Goal: Find specific page/section: Find specific page/section

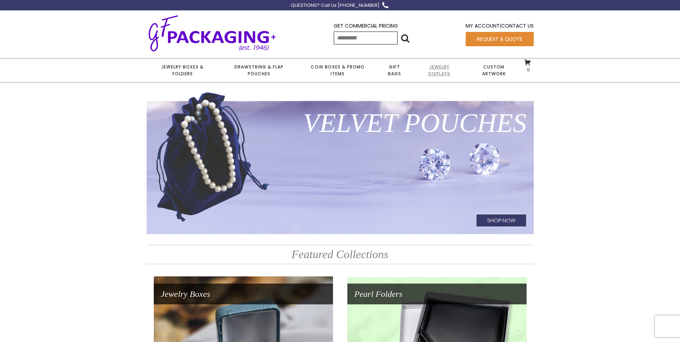
click at [441, 70] on link "Jewelry Displays" at bounding box center [439, 70] width 53 height 24
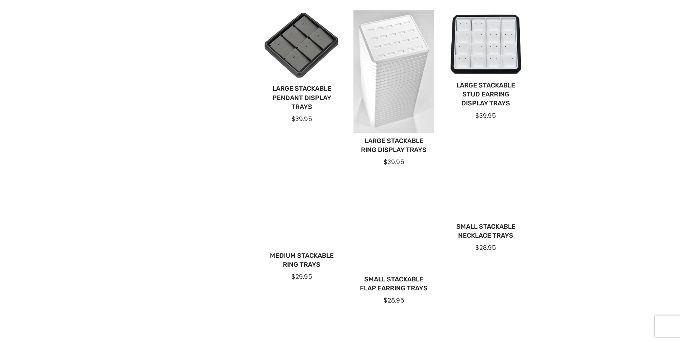
scroll to position [36, 0]
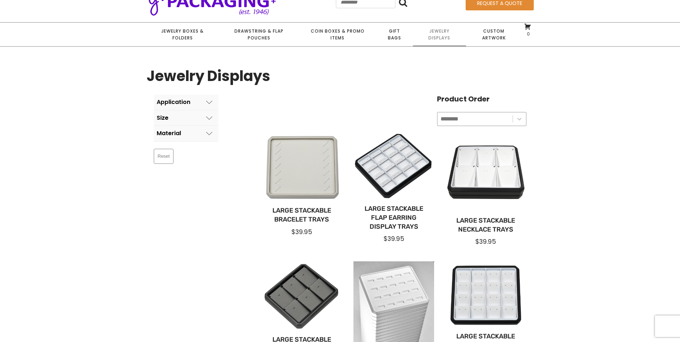
click at [181, 101] on div "Application" at bounding box center [174, 102] width 34 height 6
click at [161, 151] on span at bounding box center [160, 150] width 7 height 7
